Goal: Task Accomplishment & Management: Manage account settings

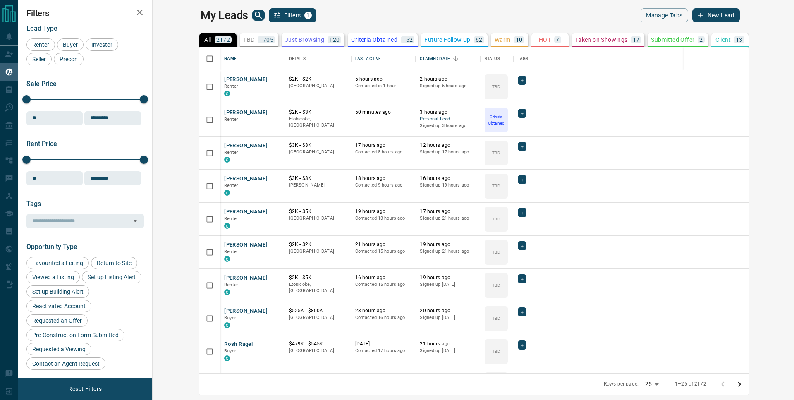
scroll to position [320, 632]
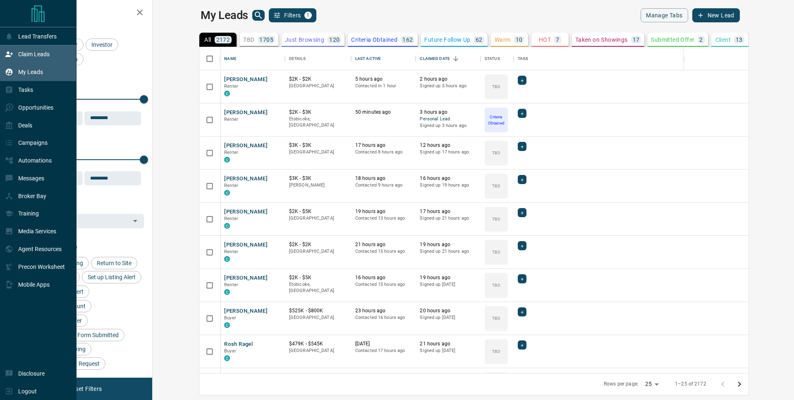
click at [12, 55] on icon at bounding box center [8, 54] width 7 height 5
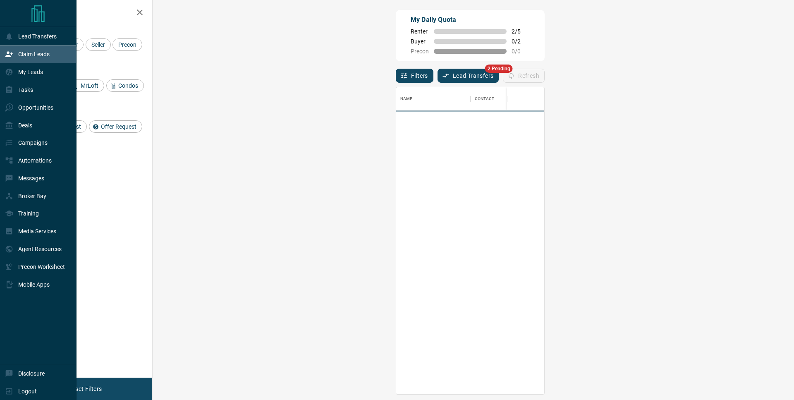
scroll to position [300, 617]
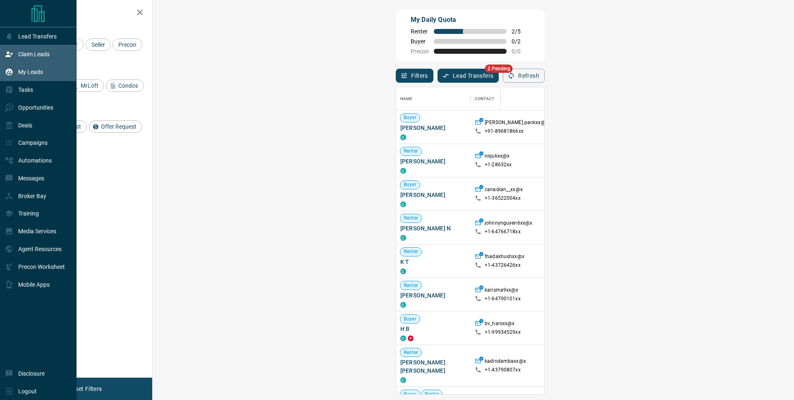
click at [31, 69] on div "My Leads" at bounding box center [24, 72] width 38 height 14
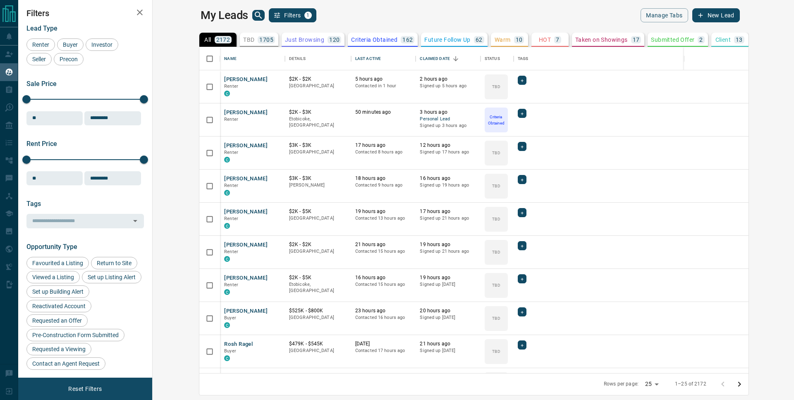
scroll to position [320, 632]
click at [254, 15] on icon "search button" at bounding box center [259, 15] width 10 height 10
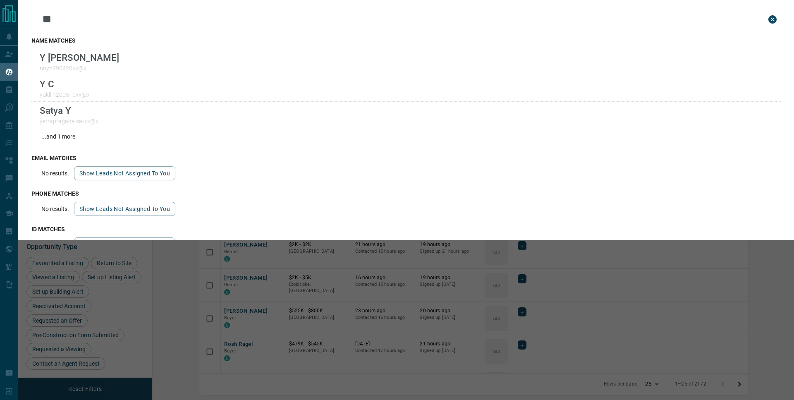
type input "*"
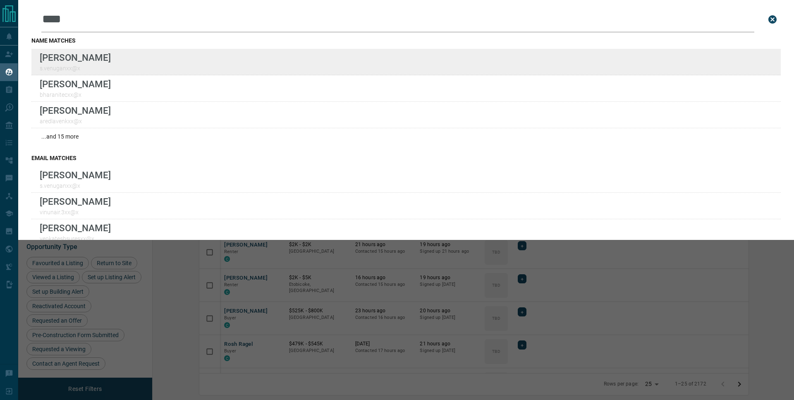
click at [218, 63] on div "[PERSON_NAME] s.venuganxx@x" at bounding box center [405, 62] width 749 height 26
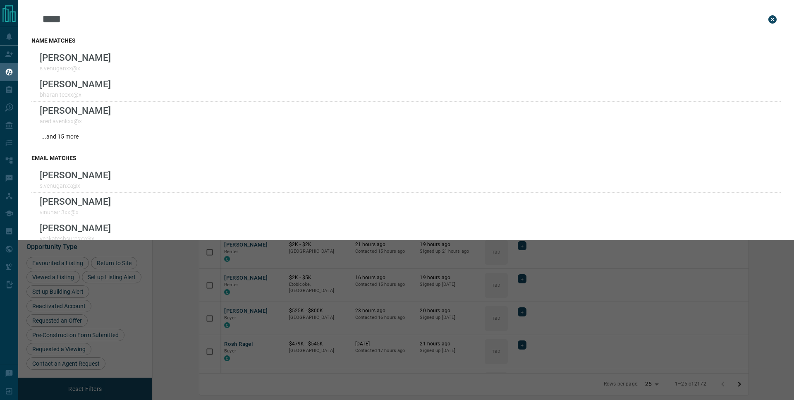
click at [110, 22] on input "****" at bounding box center [397, 20] width 713 height 26
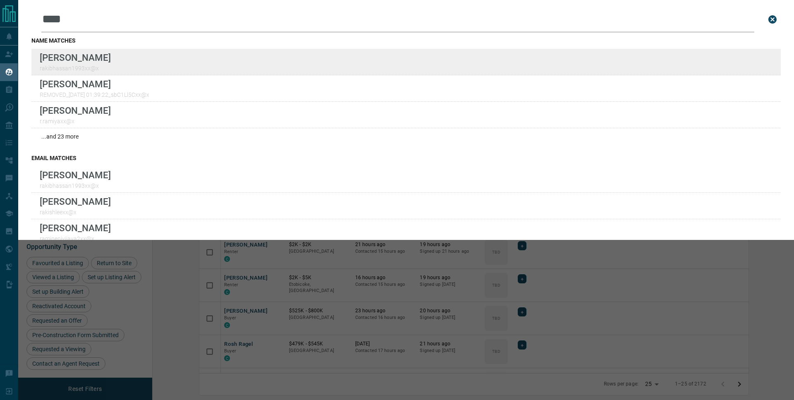
type input "****"
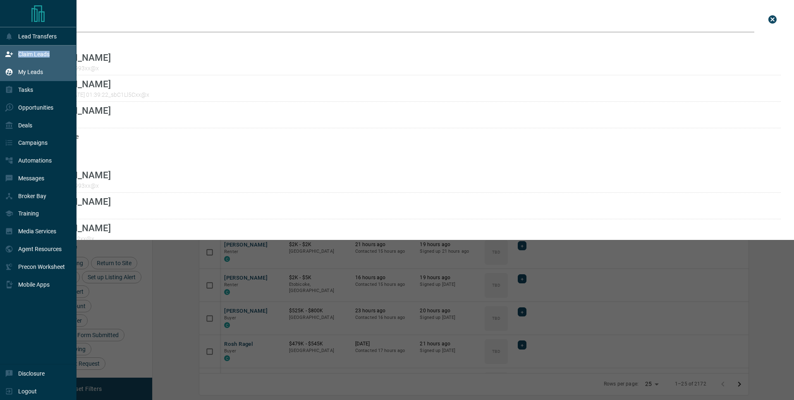
click at [15, 55] on div "Claim Leads" at bounding box center [27, 55] width 45 height 14
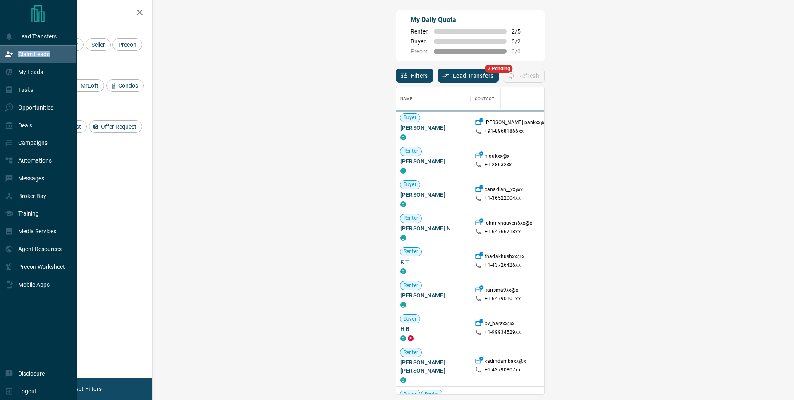
scroll to position [300, 617]
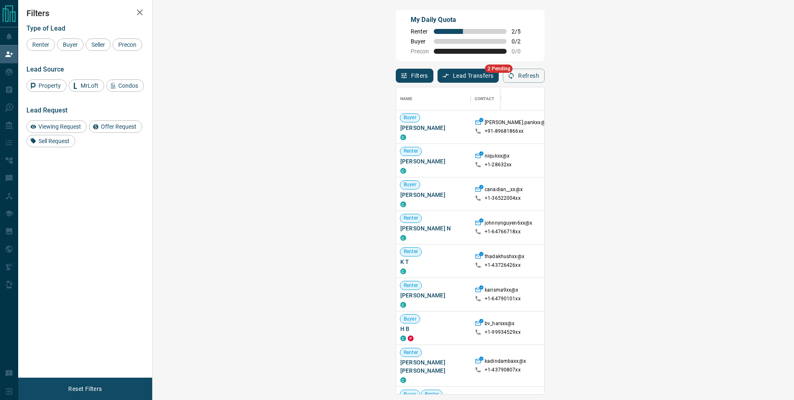
click at [396, 54] on div "My Daily Quota Renter 2 / 5 Buyer 0 / 2 Precon 0 / 0" at bounding box center [470, 35] width 149 height 51
drag, startPoint x: 508, startPoint y: 251, endPoint x: 521, endPoint y: 246, distance: 13.2
click at [706, 250] on div at bounding box center [740, 260] width 68 height 33
